Goal: Information Seeking & Learning: Learn about a topic

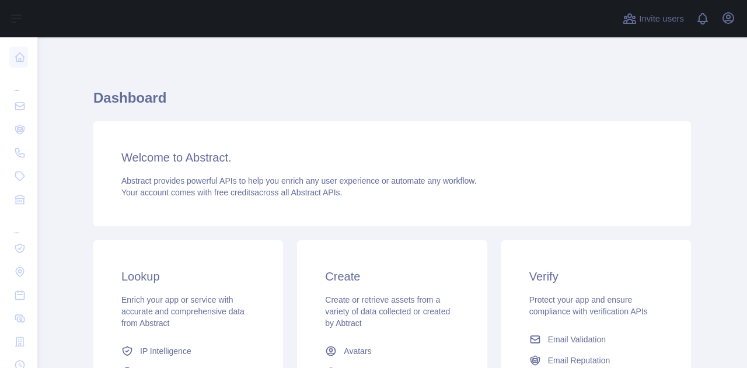
scroll to position [212, 0]
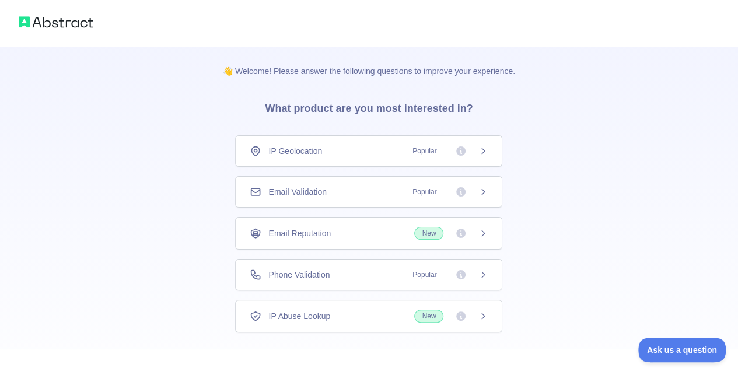
click at [392, 164] on div "IP Geolocation Popular" at bounding box center [368, 151] width 267 height 32
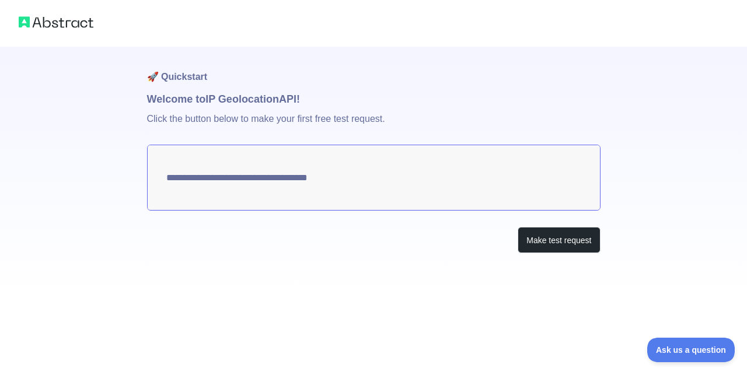
type textarea "**********"
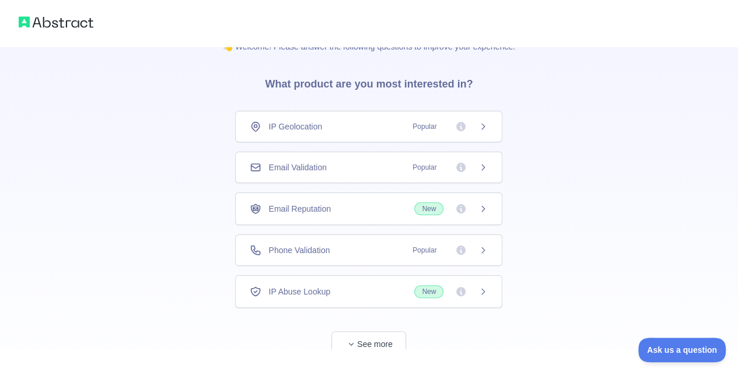
scroll to position [57, 0]
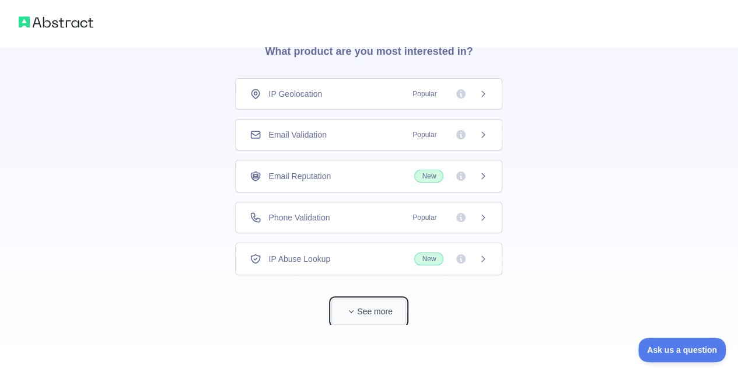
click at [377, 309] on button "See more" at bounding box center [369, 312] width 75 height 26
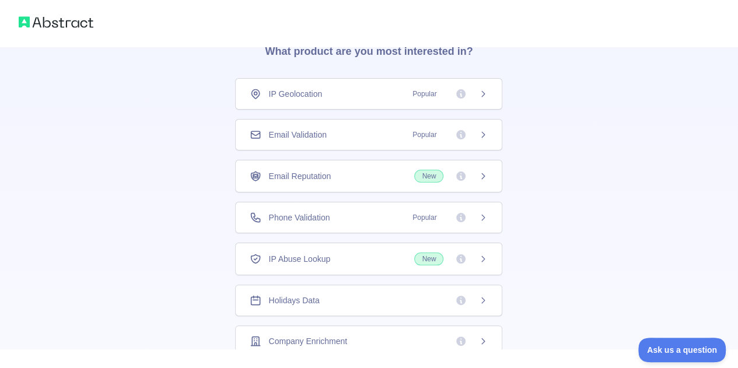
click at [479, 301] on icon at bounding box center [483, 300] width 9 height 9
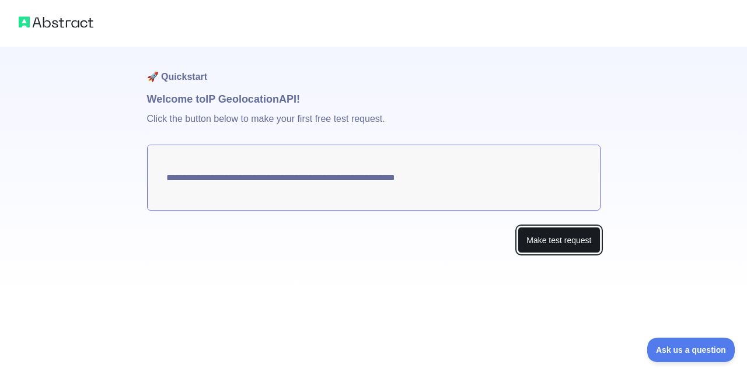
click at [579, 248] on button "Make test request" at bounding box center [559, 240] width 82 height 26
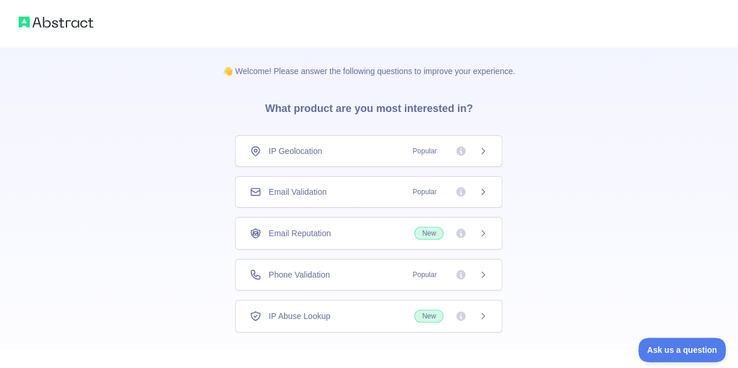
scroll to position [57, 0]
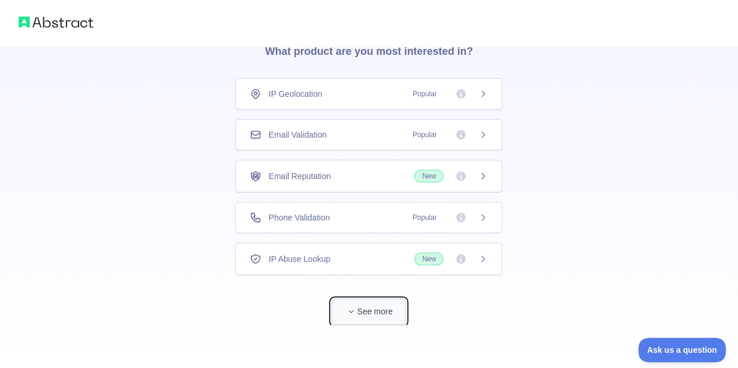
click at [371, 305] on button "See more" at bounding box center [369, 312] width 75 height 26
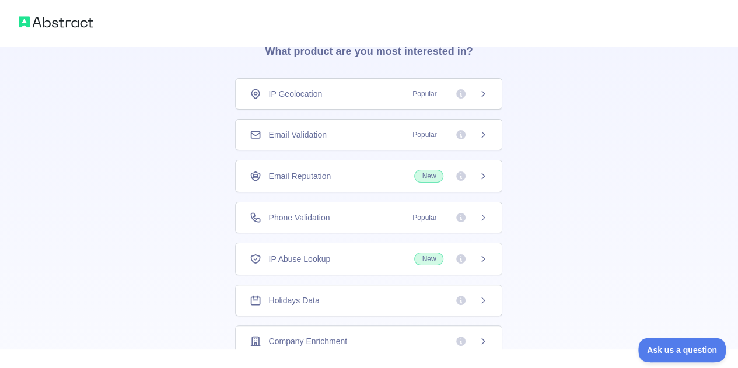
scroll to position [39, 0]
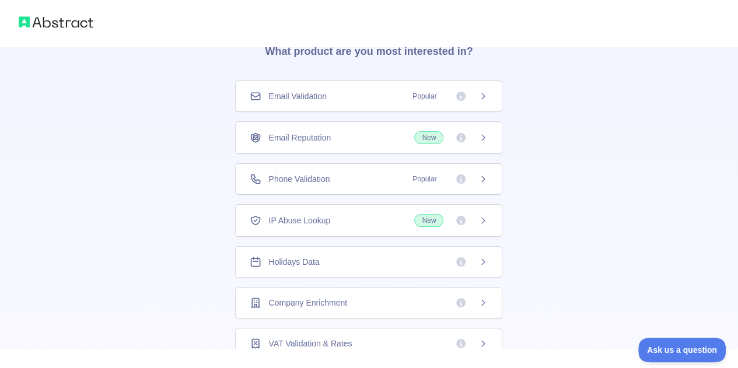
click at [305, 257] on span "Holidays Data" at bounding box center [294, 262] width 51 height 12
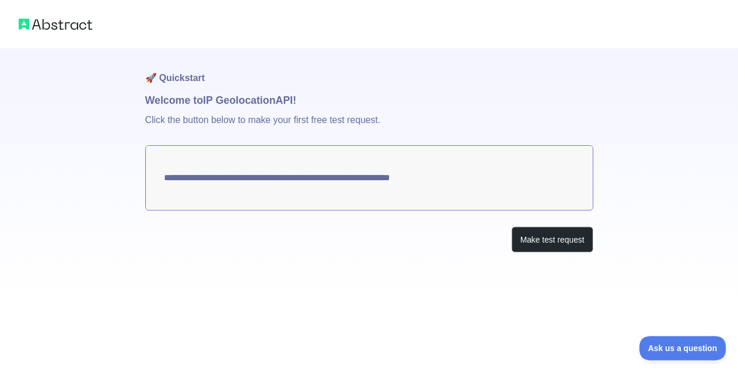
scroll to position [57, 0]
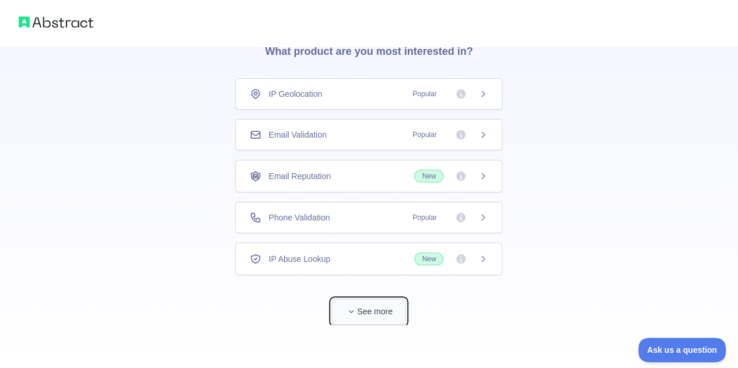
click at [389, 305] on button "See more" at bounding box center [369, 312] width 75 height 26
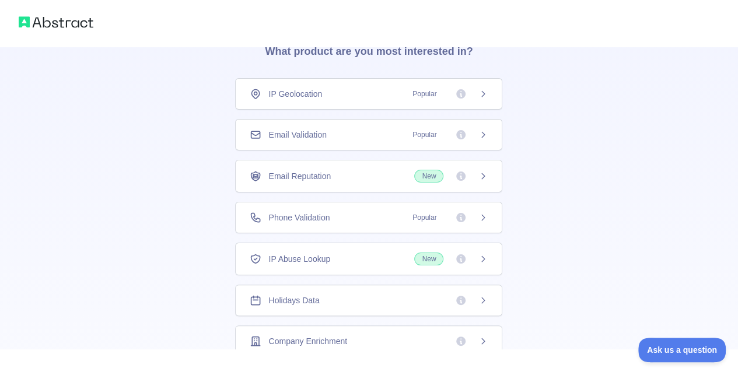
scroll to position [39, 0]
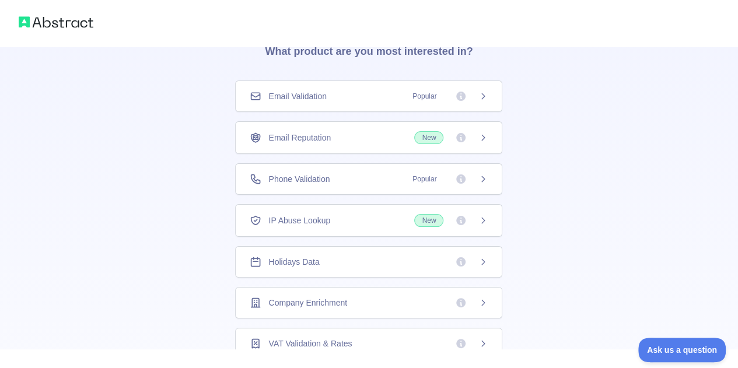
click at [482, 298] on icon at bounding box center [483, 302] width 9 height 9
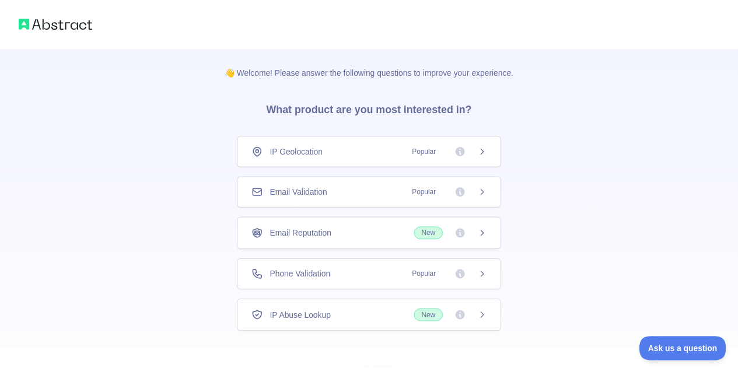
scroll to position [57, 0]
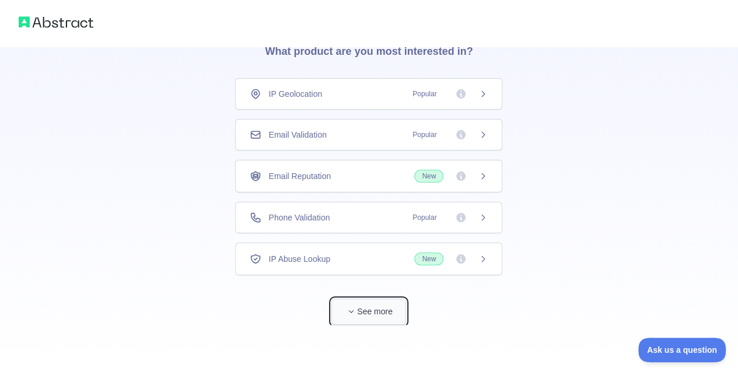
click at [382, 305] on button "See more" at bounding box center [369, 312] width 75 height 26
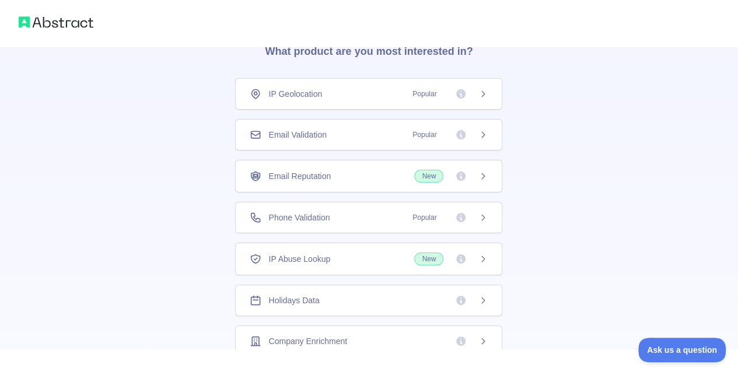
click at [482, 298] on icon at bounding box center [483, 300] width 3 height 5
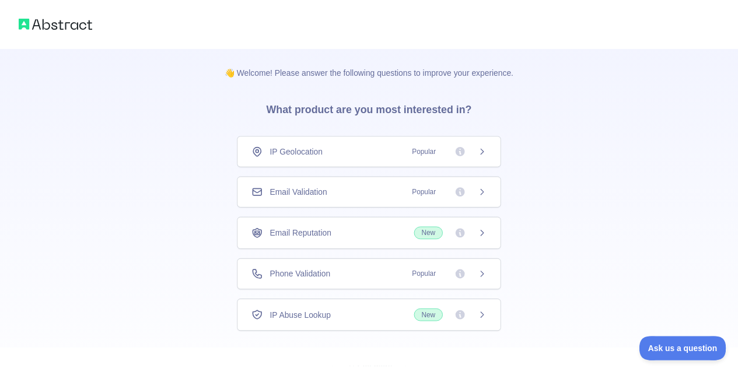
scroll to position [57, 0]
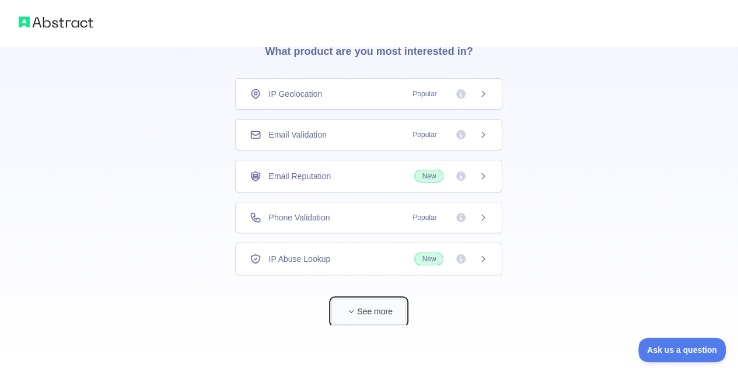
click at [377, 319] on button "See more" at bounding box center [369, 312] width 75 height 26
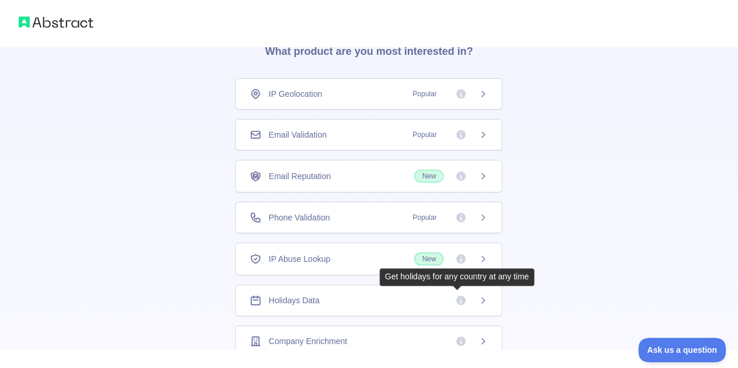
click at [462, 277] on div "Get holidays for any country at any time" at bounding box center [457, 278] width 144 height 12
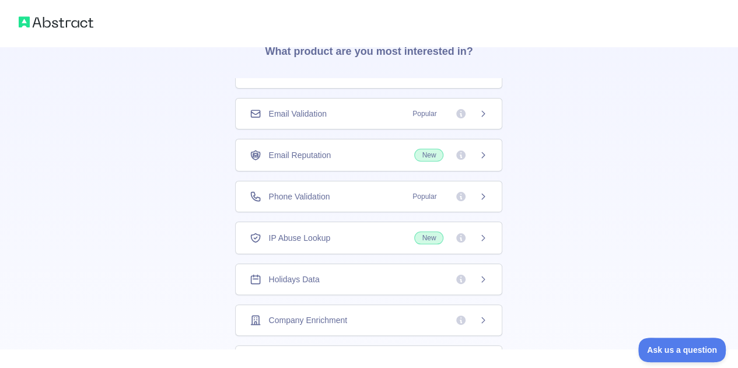
scroll to position [39, 0]
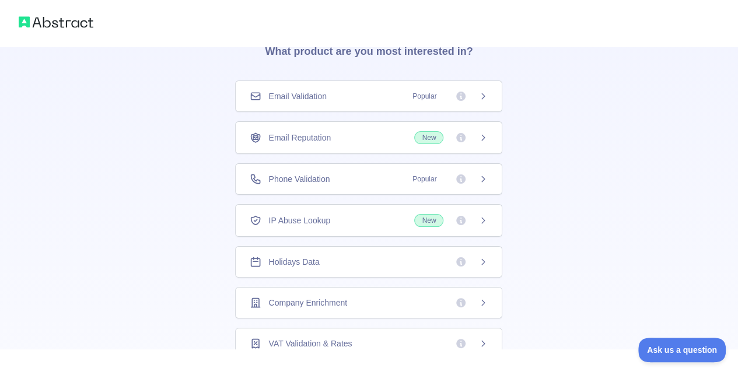
click at [394, 260] on div "Holidays Data" at bounding box center [369, 262] width 238 height 12
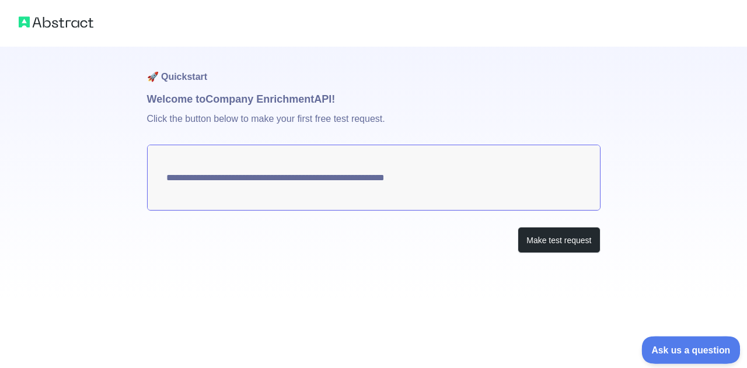
click at [691, 351] on span "Ask us a question" at bounding box center [686, 348] width 88 height 8
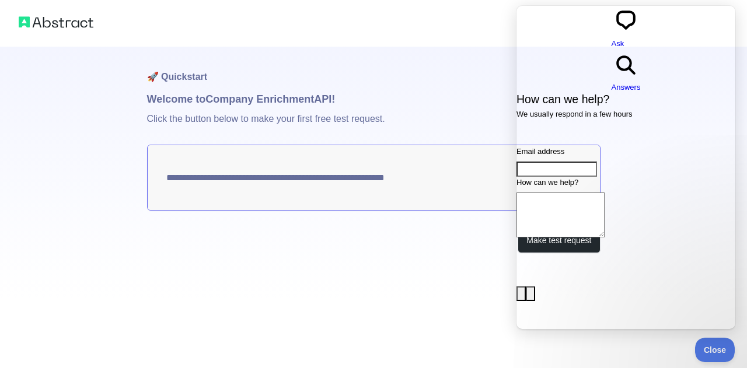
click at [268, 50] on h1 "🚀 Quickstart" at bounding box center [374, 69] width 454 height 44
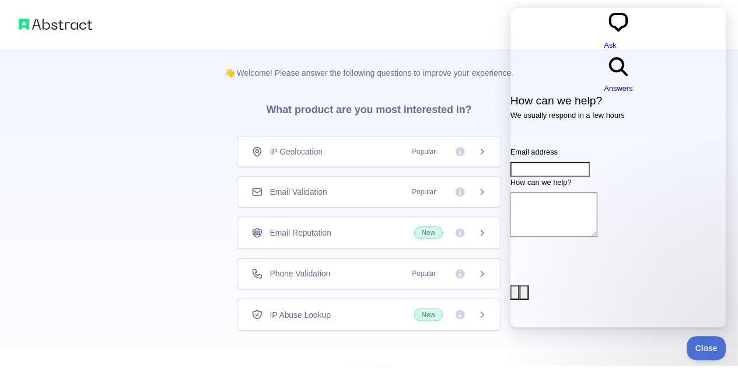
scroll to position [57, 0]
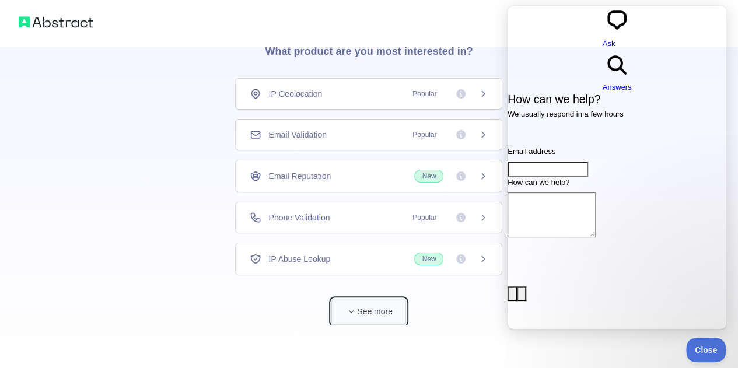
click at [363, 312] on button "See more" at bounding box center [369, 312] width 75 height 26
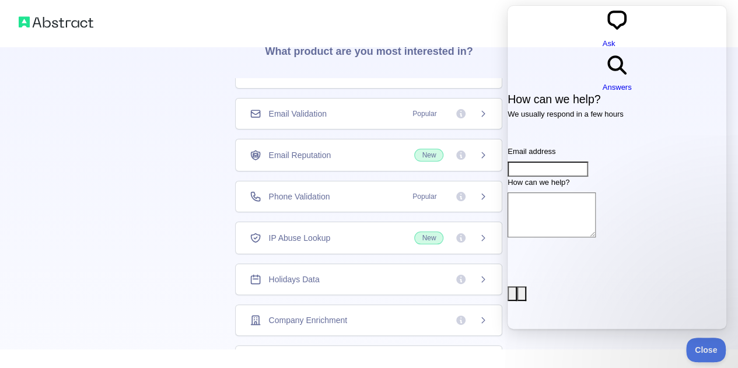
scroll to position [39, 0]
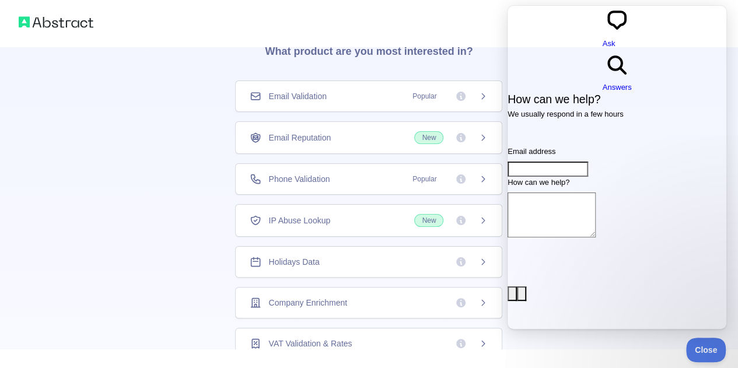
click at [296, 258] on span "Holidays Data" at bounding box center [294, 262] width 51 height 12
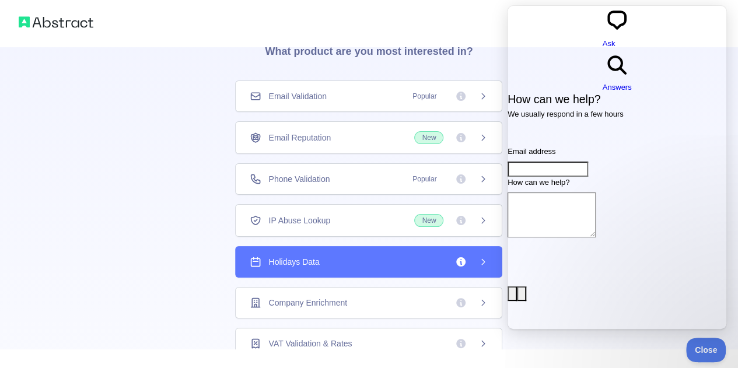
click at [296, 258] on span "Holidays Data" at bounding box center [294, 262] width 51 height 12
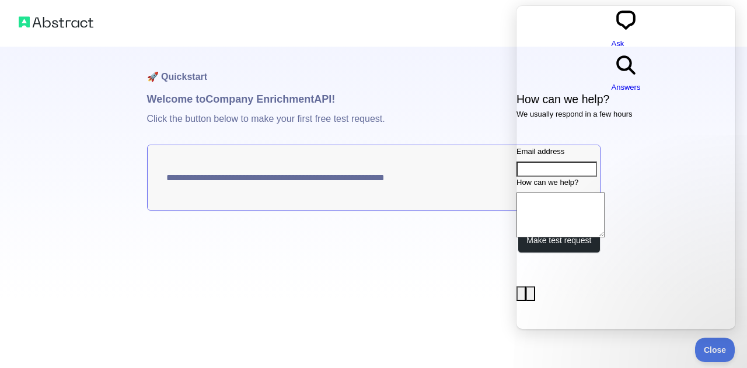
click at [381, 38] on div at bounding box center [373, 23] width 747 height 47
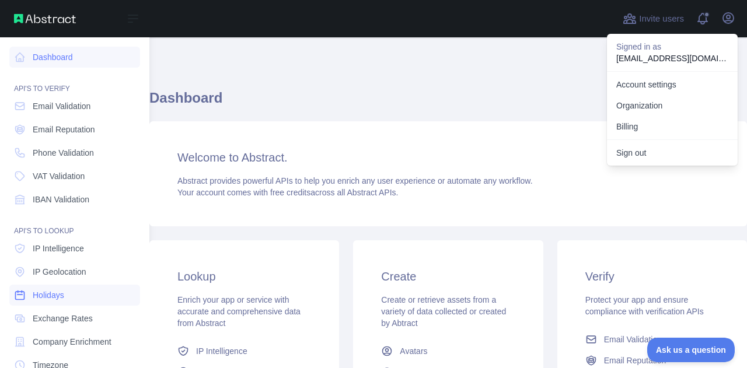
click at [61, 299] on span "Holidays" at bounding box center [49, 296] width 32 height 12
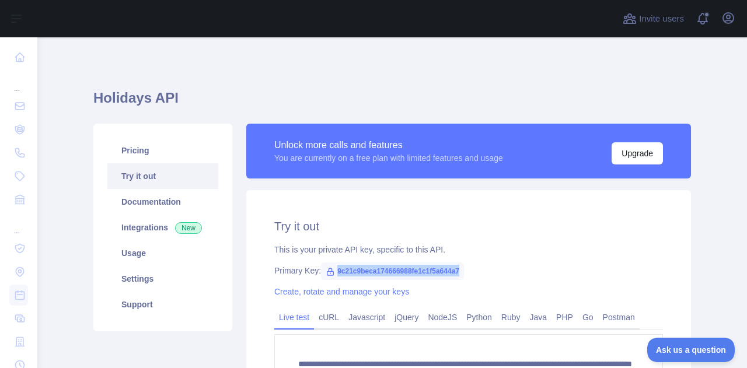
drag, startPoint x: 454, startPoint y: 273, endPoint x: 327, endPoint y: 273, distance: 127.3
click at [327, 273] on span "9c21c9beca174666988fe1c1f5a644a7" at bounding box center [392, 272] width 143 height 18
copy span "9c21c9beca174666988fe1c1f5a644a7"
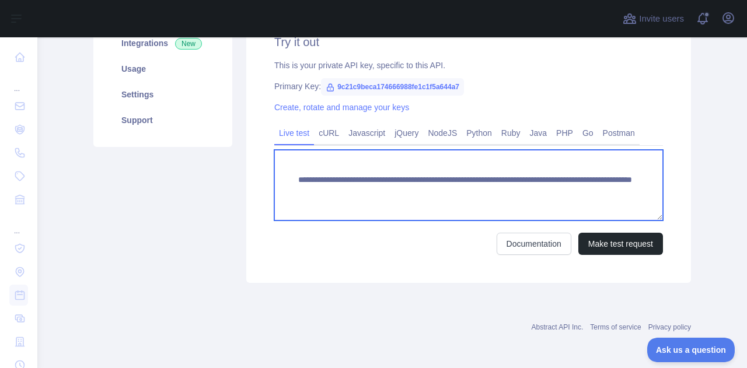
drag, startPoint x: 317, startPoint y: 202, endPoint x: 285, endPoint y: 180, distance: 38.7
click at [285, 180] on textarea "**********" at bounding box center [468, 185] width 389 height 71
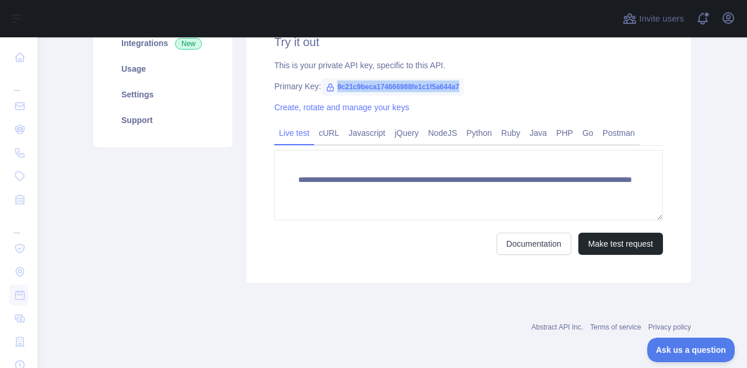
drag, startPoint x: 452, startPoint y: 86, endPoint x: 332, endPoint y: 82, distance: 120.3
click at [332, 82] on span "9c21c9beca174666988fe1c1f5a644a7" at bounding box center [392, 87] width 143 height 18
copy span "9c21c9beca174666988fe1c1f5a644a7"
click at [152, 48] on link "Integrations New" at bounding box center [162, 43] width 111 height 26
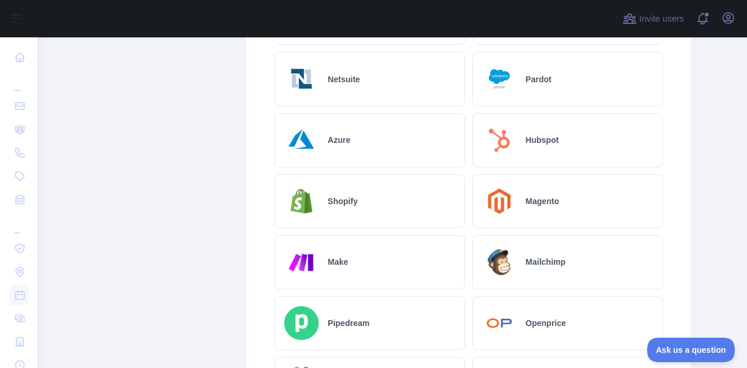
scroll to position [184, 0]
